Goal: Information Seeking & Learning: Learn about a topic

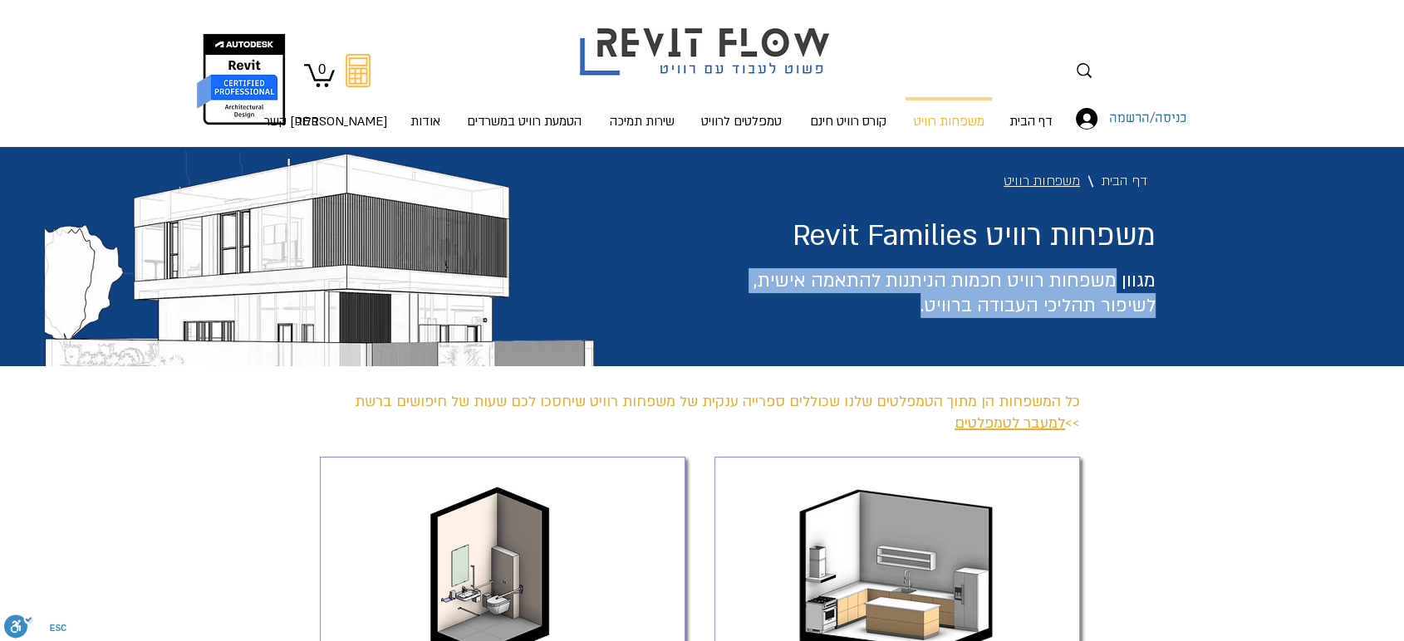
click at [1065, 307] on span "מגוון משפחות רוויט חכמות הניתנות להתאמה אישית, לשיפור תהליכי העבודה ברוויט." at bounding box center [955, 293] width 402 height 50
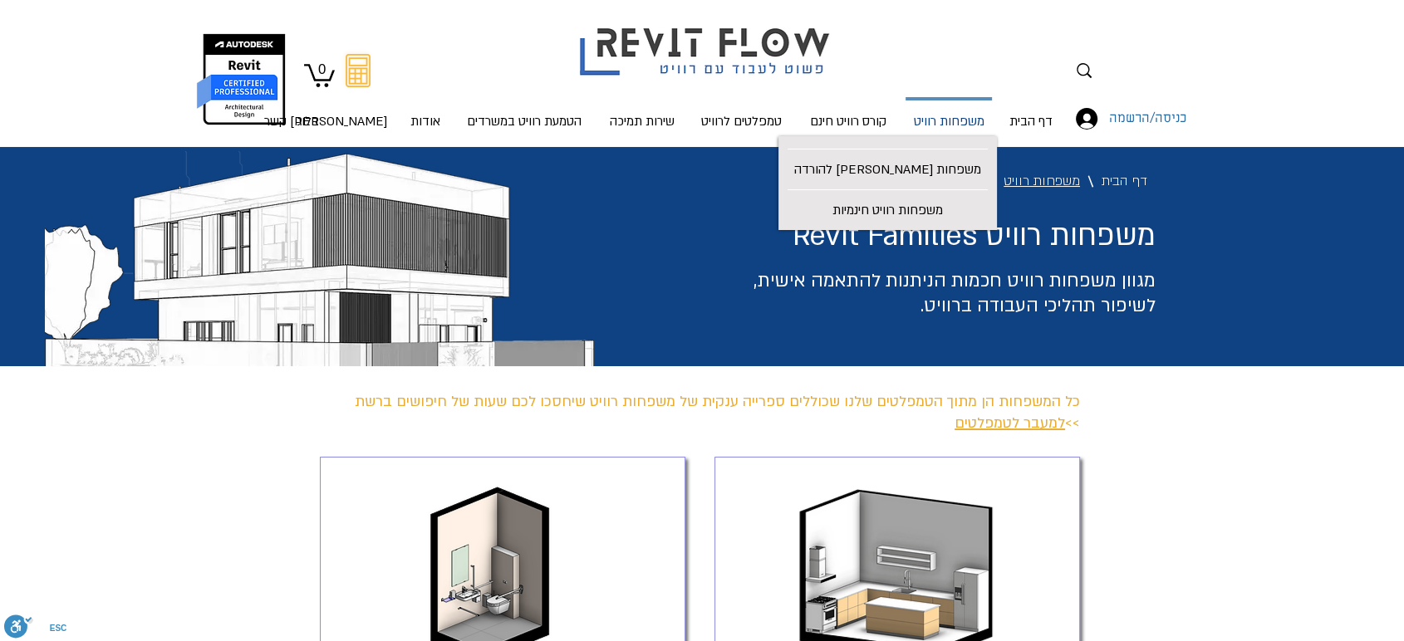
click at [960, 121] on p "משפחות רוויט" at bounding box center [949, 123] width 84 height 44
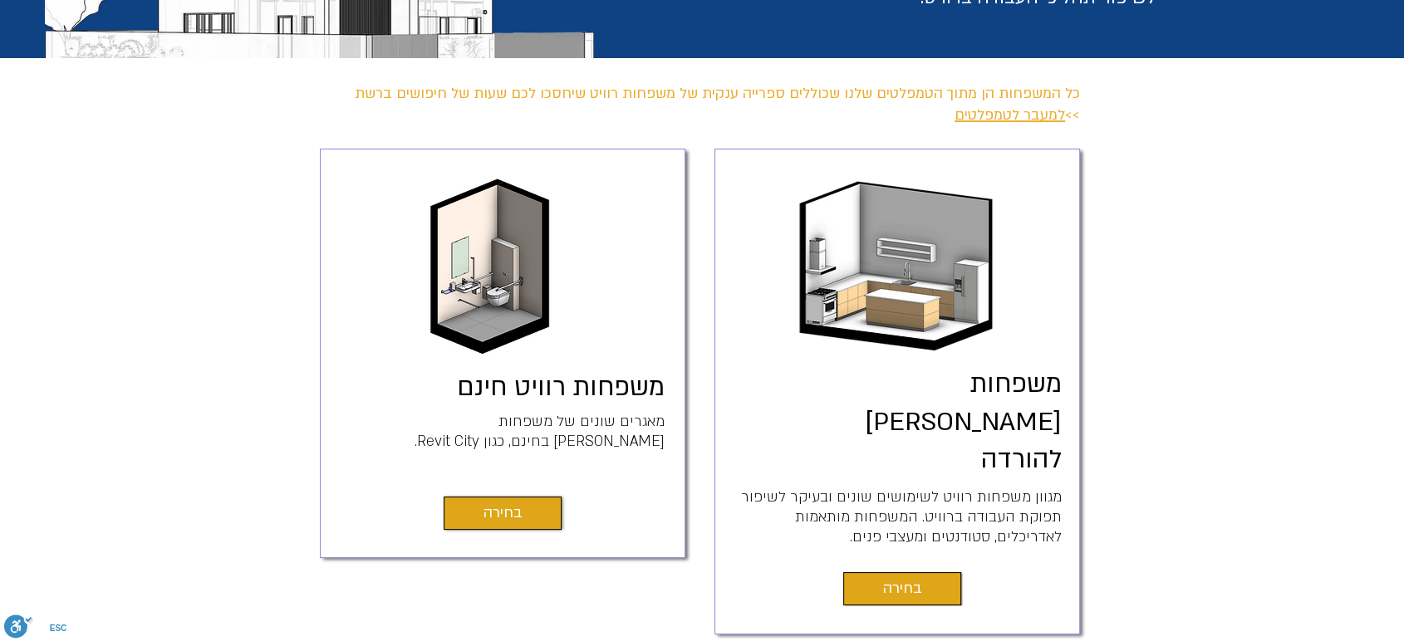
scroll to position [369, 0]
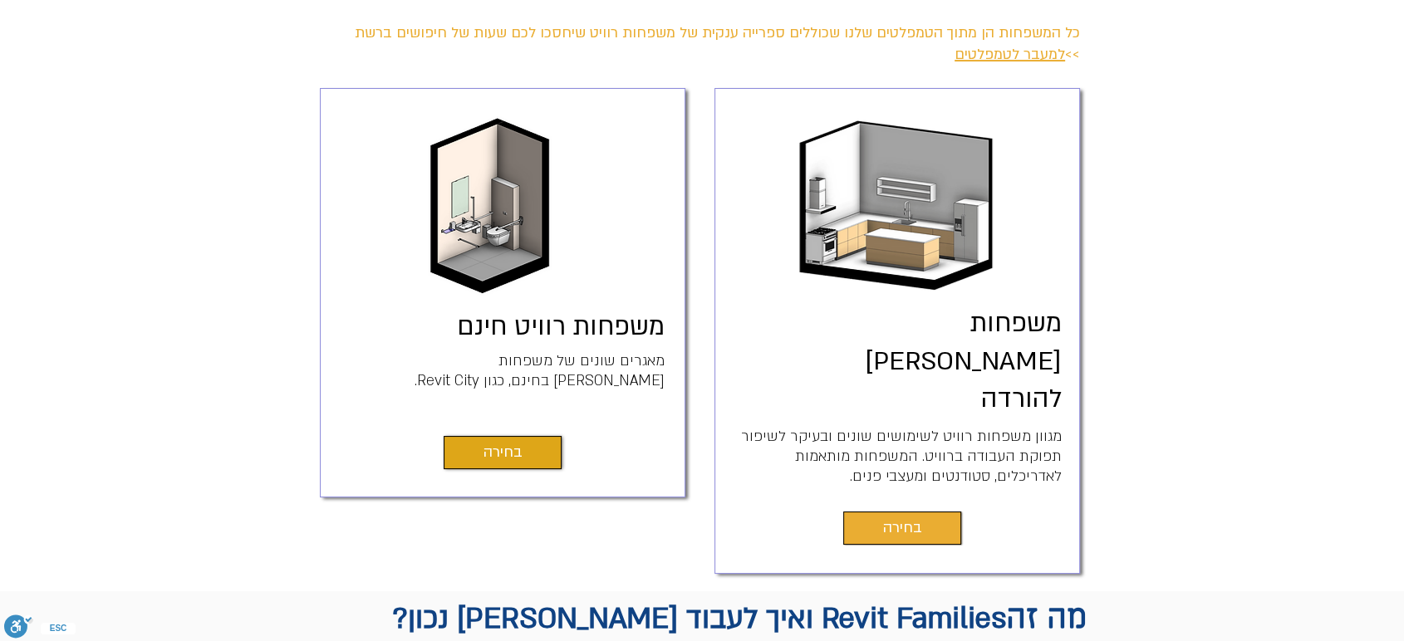
click at [912, 517] on span "בחירה" at bounding box center [902, 528] width 39 height 23
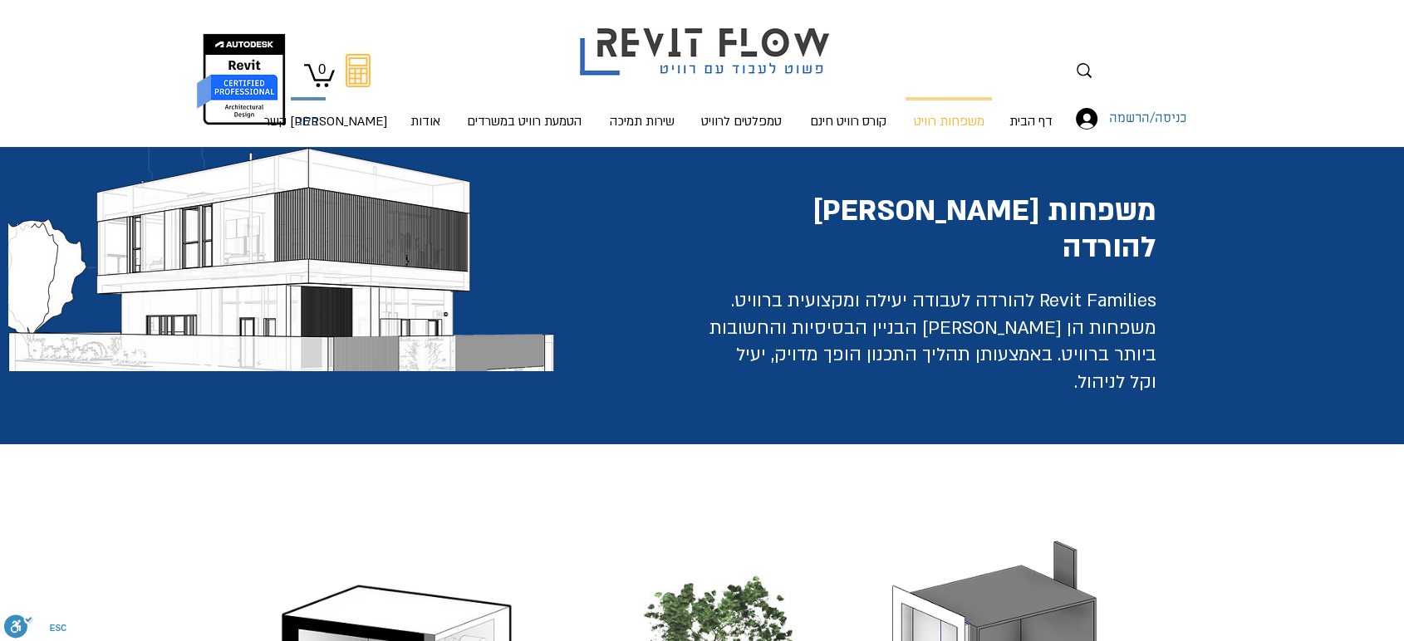
click at [307, 123] on p "בלוג" at bounding box center [308, 123] width 36 height 44
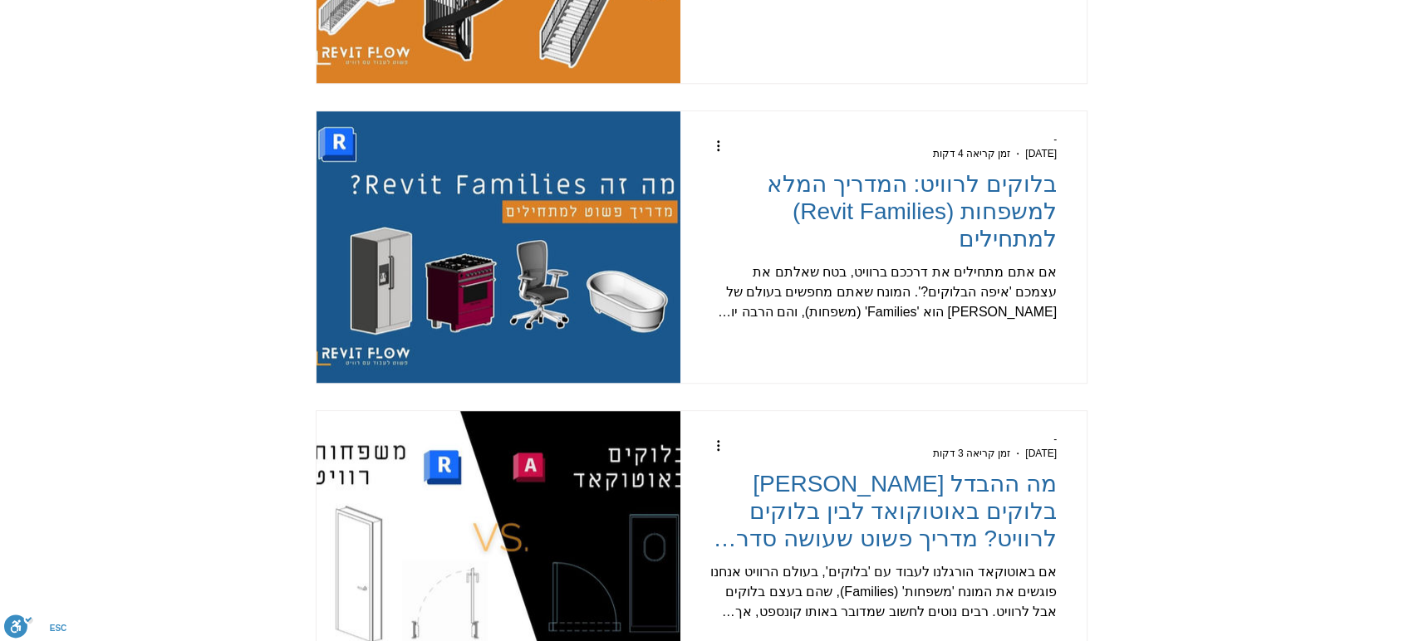
scroll to position [1292, 0]
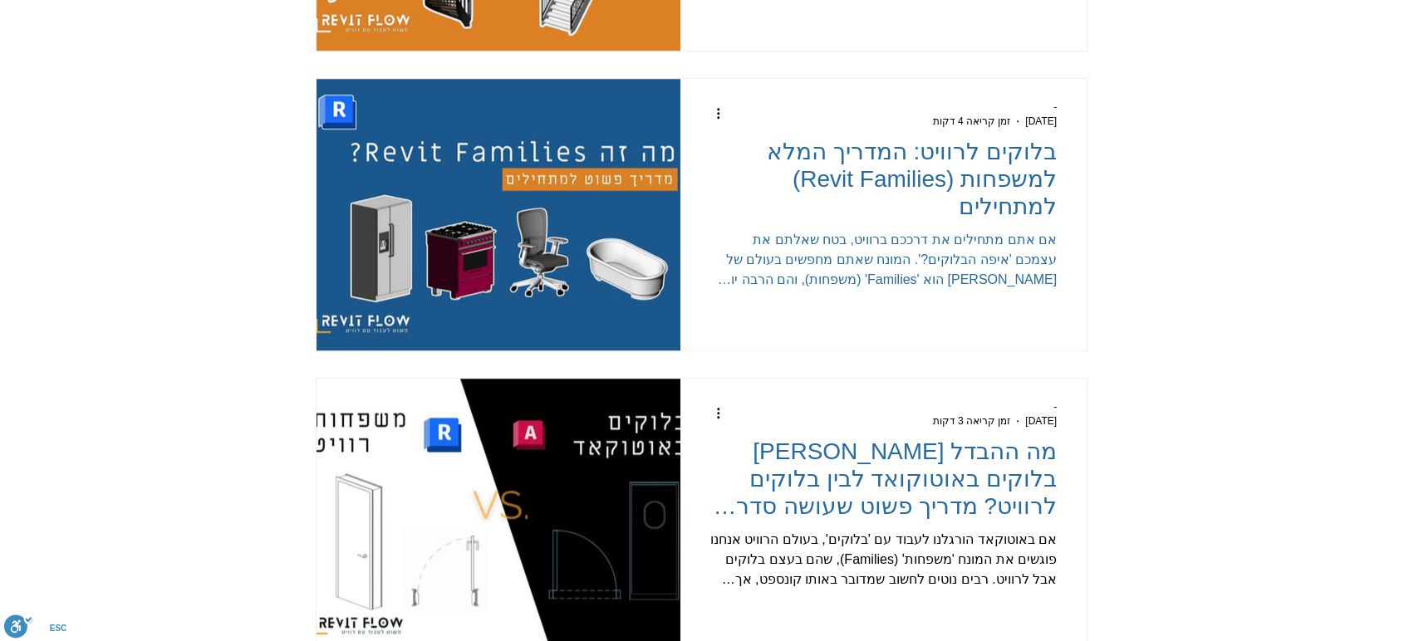
click at [986, 218] on h2 "בלוקים לרוויט: המדריך המלא למשפחות (Revit Families) למתחילים" at bounding box center [883, 179] width 347 height 82
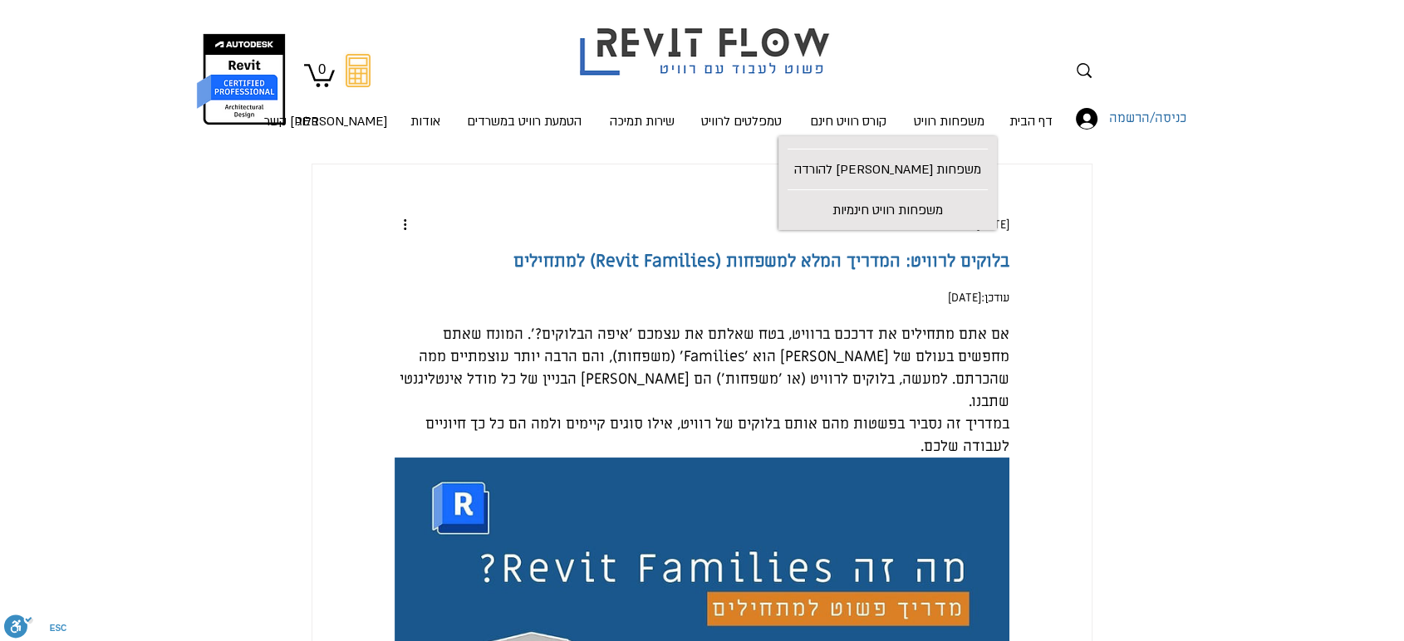
scroll to position [92, 0]
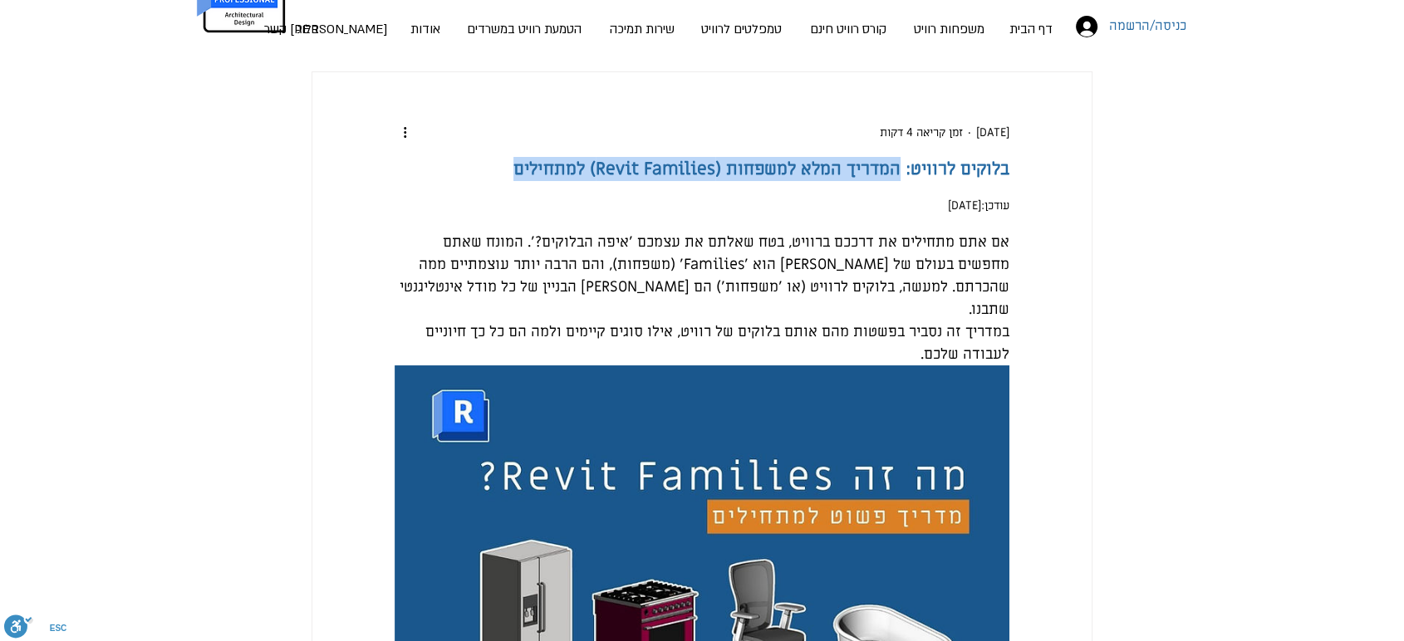
drag, startPoint x: 796, startPoint y: 184, endPoint x: 538, endPoint y: 232, distance: 261.9
click at [538, 181] on h1 "בלוקים לרוויט: המדריך המלא למשפחות (Revit Families) למתחילים" at bounding box center [702, 169] width 615 height 24
copy h1 "המדריך המלא למשפחות (Revit Families) למתחילים"
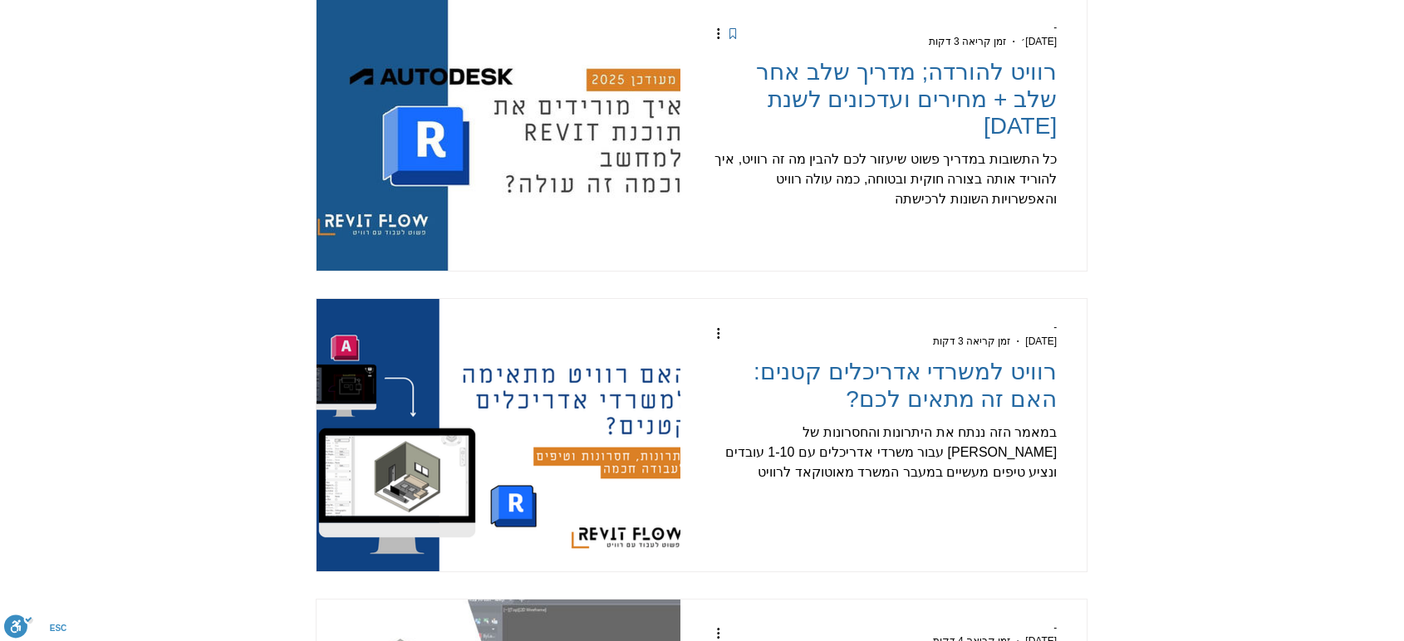
scroll to position [92, 0]
